Goal: Transaction & Acquisition: Purchase product/service

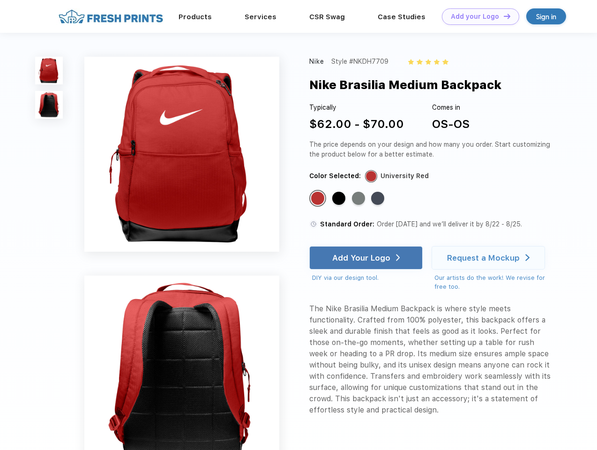
click at [477, 16] on link "Add your Logo Design Tool" at bounding box center [480, 16] width 77 height 16
click at [0, 0] on div "Design Tool" at bounding box center [0, 0] width 0 height 0
click at [503, 16] on link "Add your Logo Design Tool" at bounding box center [480, 16] width 77 height 16
click at [49, 70] on img at bounding box center [49, 71] width 28 height 28
click at [49, 105] on img at bounding box center [49, 105] width 28 height 28
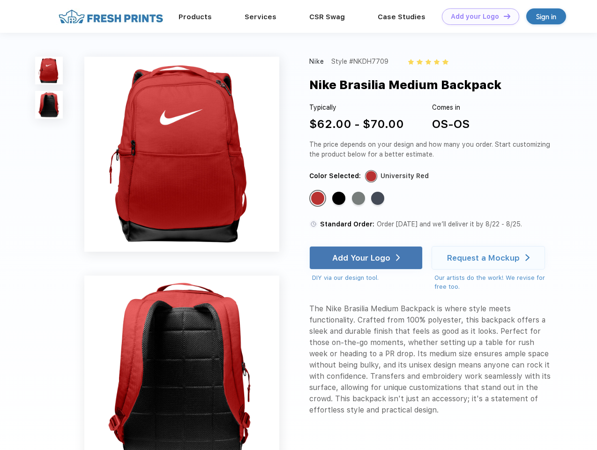
click at [319, 199] on div "Standard Color" at bounding box center [317, 198] width 13 height 13
click at [340, 199] on div "Standard Color" at bounding box center [338, 198] width 13 height 13
click at [359, 199] on div "Standard Color" at bounding box center [358, 198] width 13 height 13
click at [379, 199] on div "Standard Color" at bounding box center [377, 198] width 13 height 13
click at [367, 258] on div "Add Your Logo" at bounding box center [361, 257] width 58 height 9
